Goal: Information Seeking & Learning: Understand process/instructions

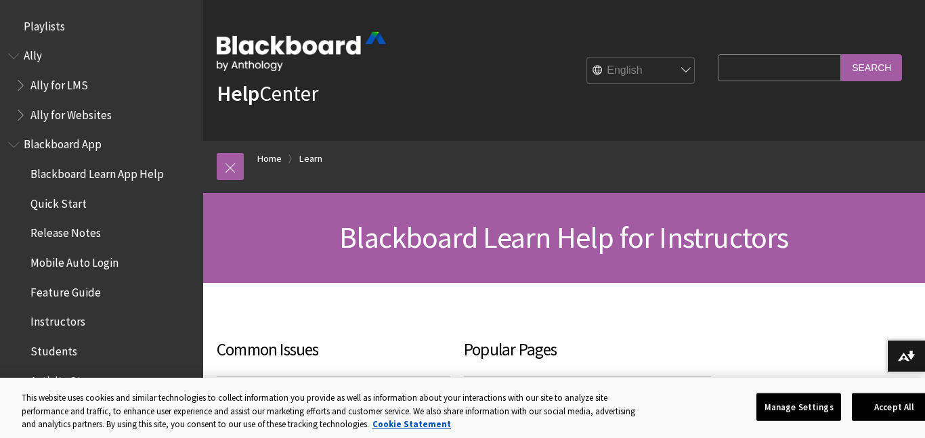
click at [260, 44] on img at bounding box center [301, 51] width 169 height 39
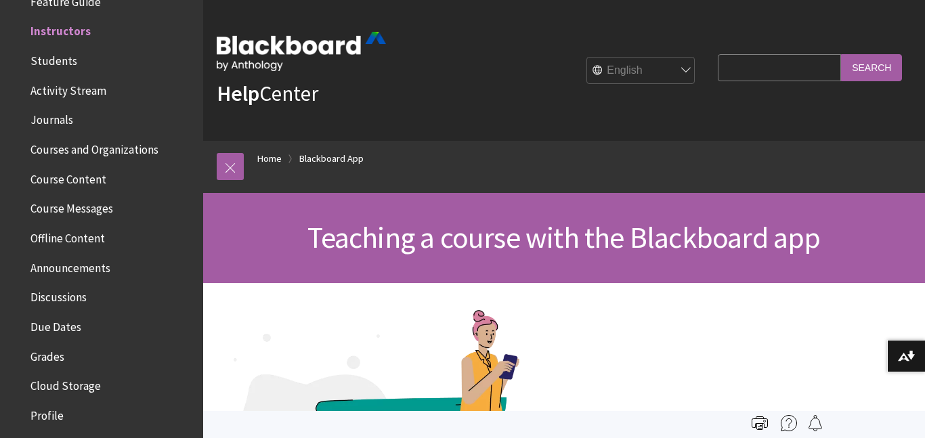
click at [285, 41] on img at bounding box center [301, 51] width 169 height 39
click at [230, 52] on img at bounding box center [301, 51] width 169 height 39
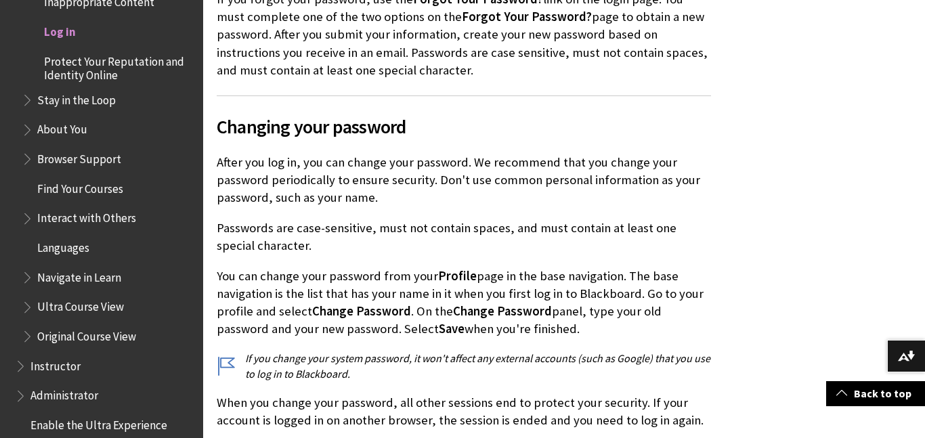
scroll to position [3718, 0]
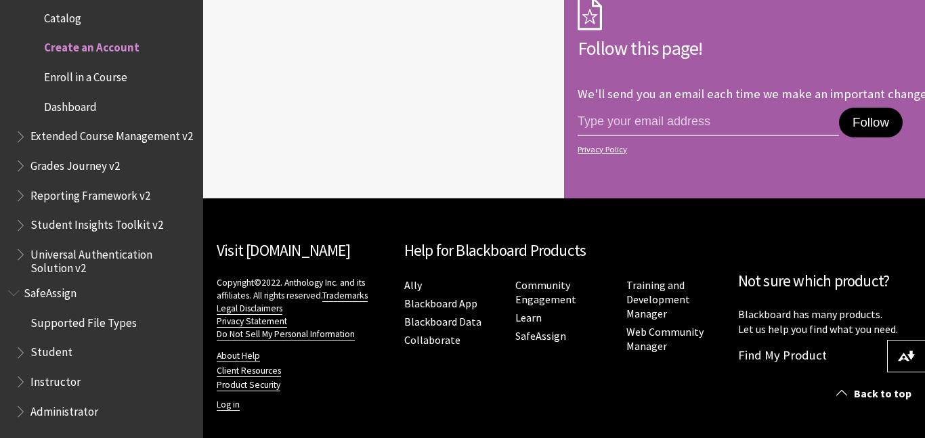
scroll to position [835, 0]
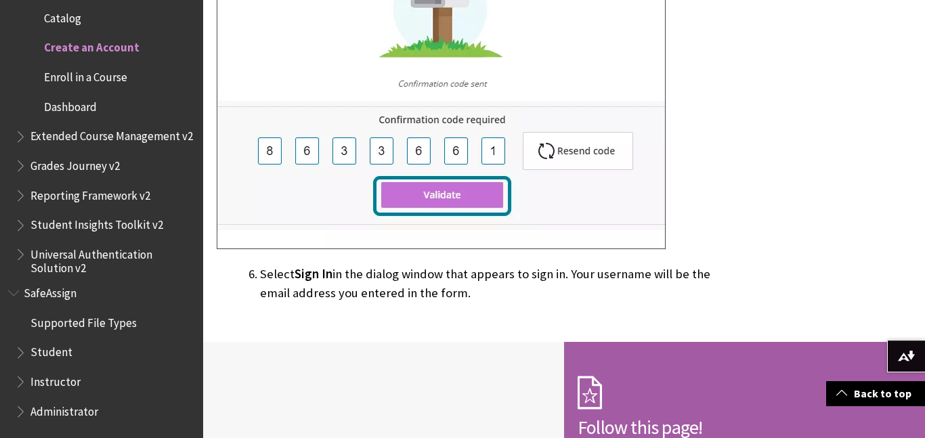
click at [437, 193] on img at bounding box center [441, 99] width 449 height 299
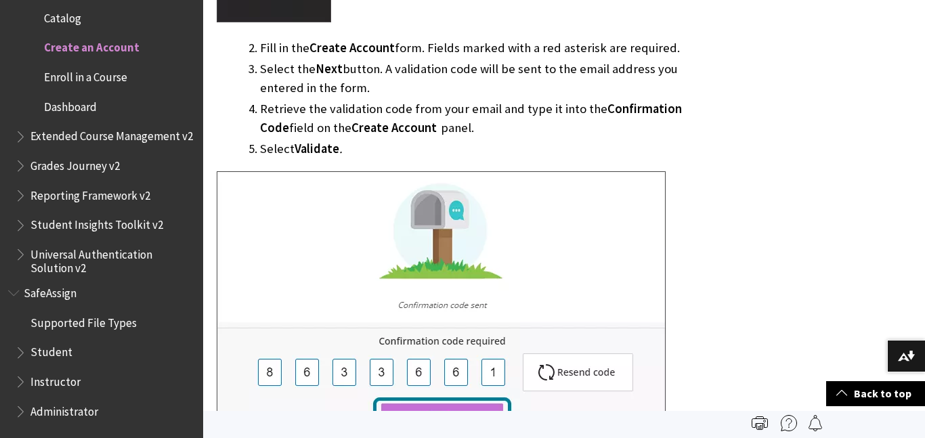
scroll to position [607, 0]
